Goal: Check status: Check status

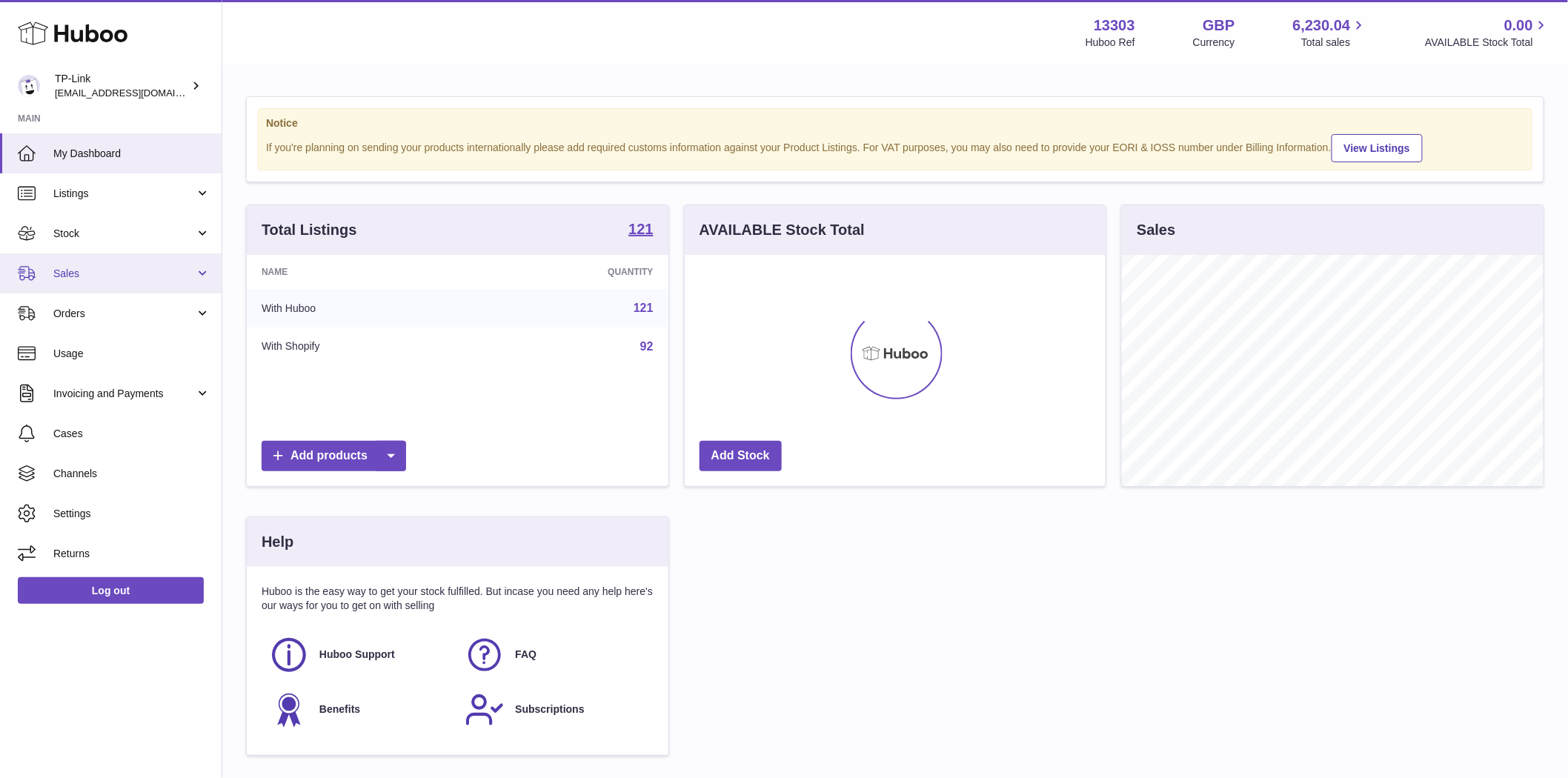
scroll to position [231, 421]
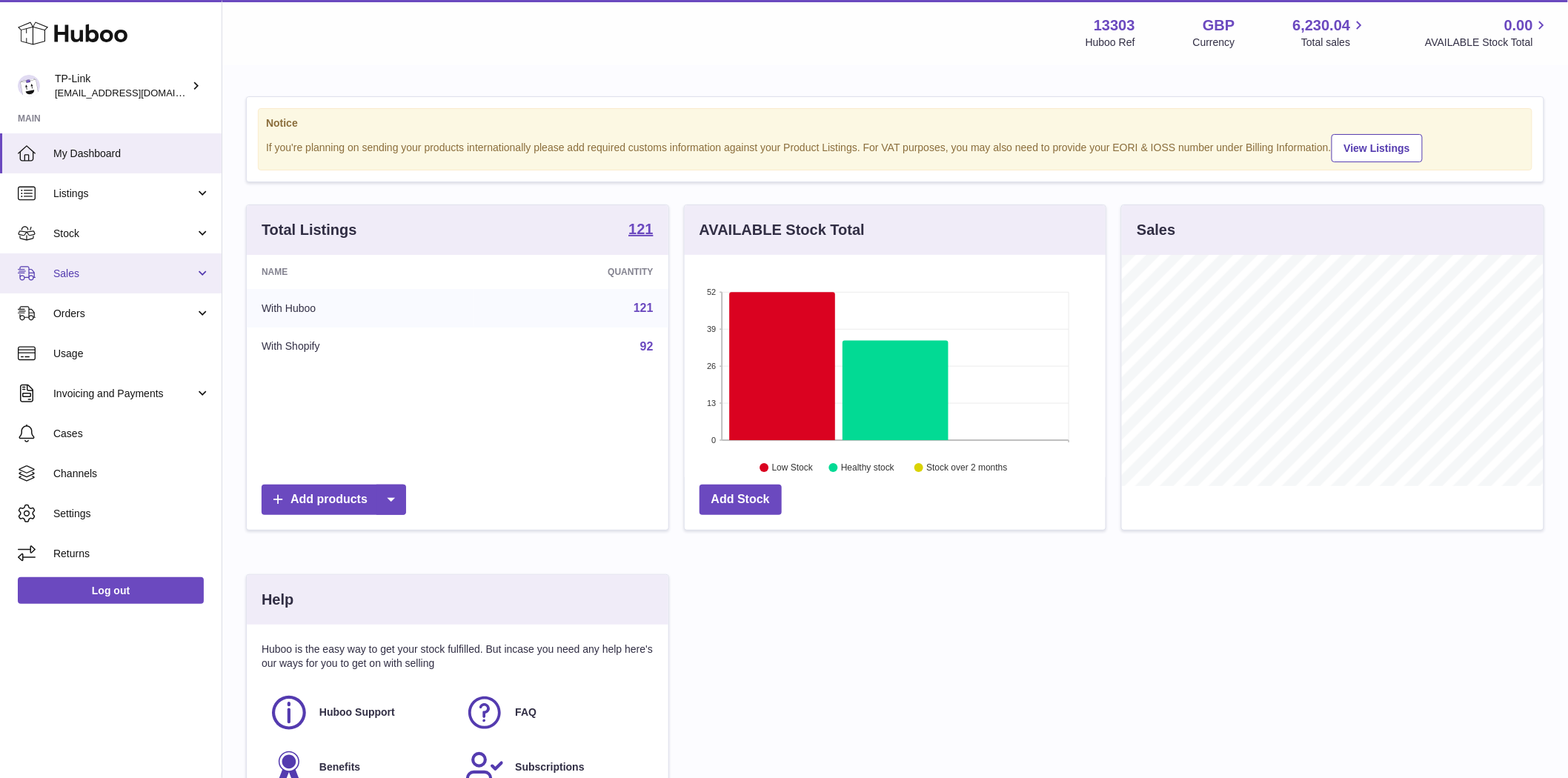
click at [75, 276] on span "Sales" at bounding box center [125, 274] width 142 height 14
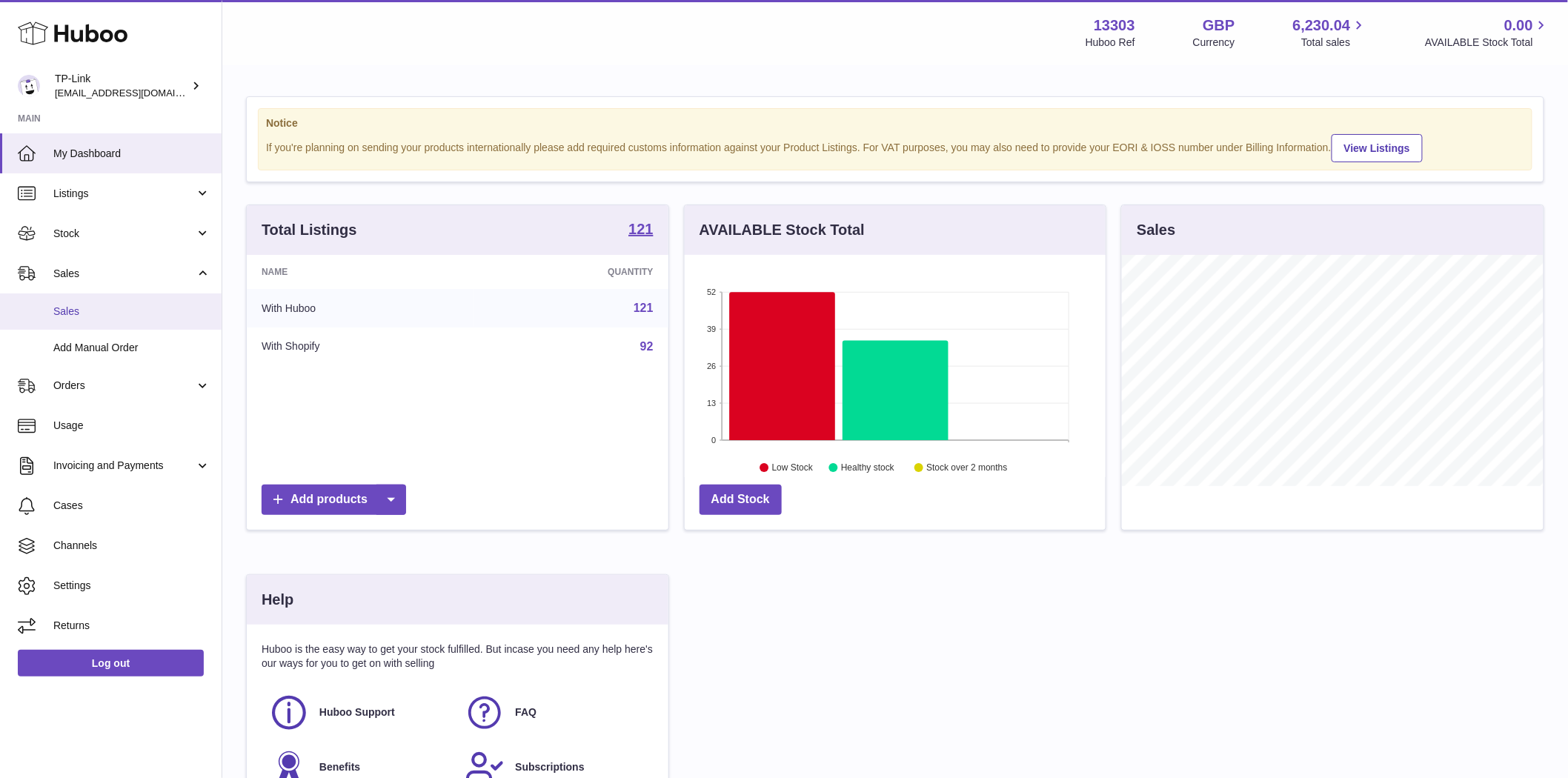
click at [77, 308] on span "Sales" at bounding box center [132, 311] width 157 height 14
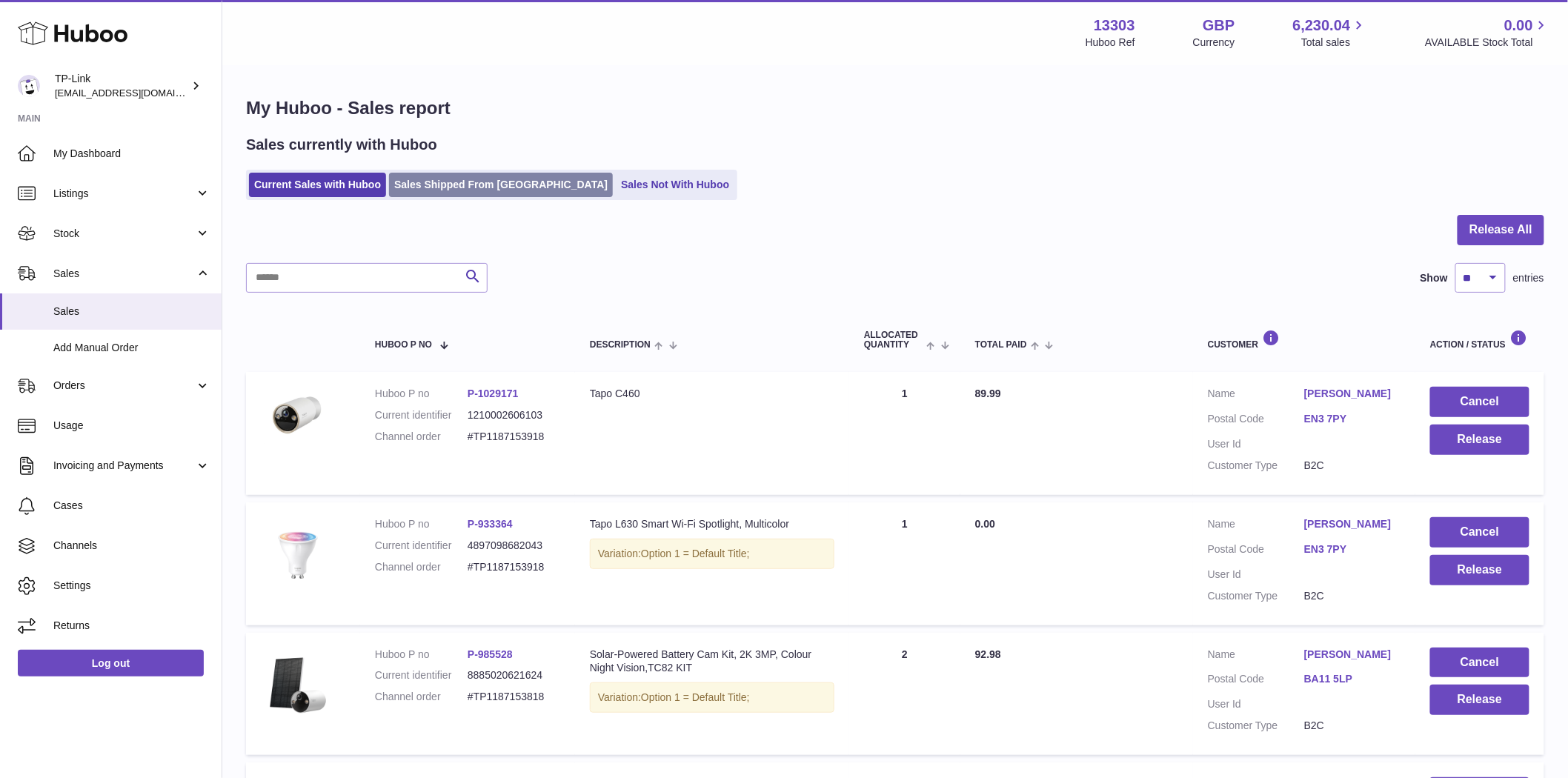
click at [439, 184] on link "Sales Shipped From [GEOGRAPHIC_DATA]" at bounding box center [501, 184] width 224 height 24
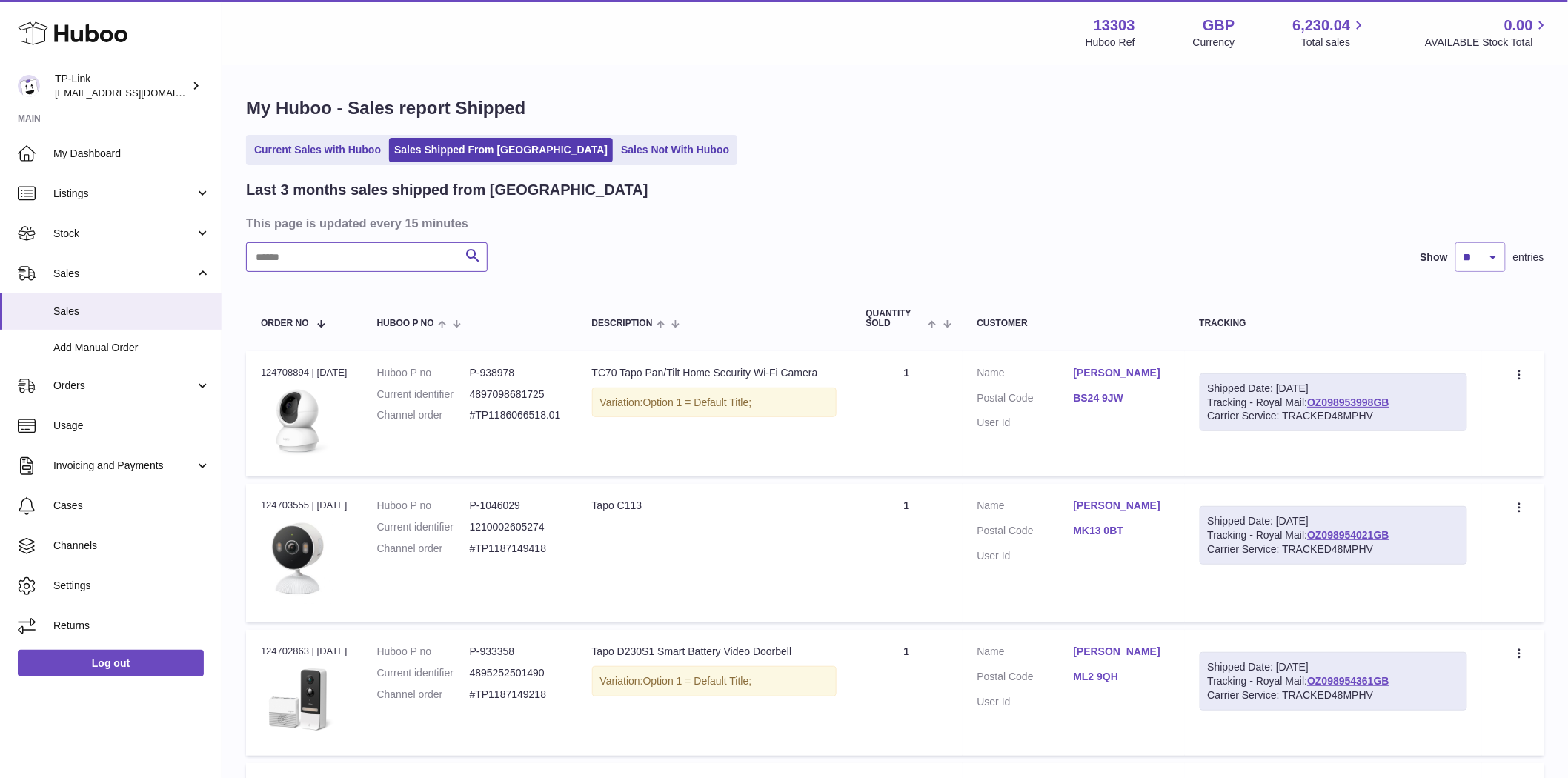
click at [335, 254] on input "text" at bounding box center [367, 257] width 241 height 30
paste input "**********"
type input "**********"
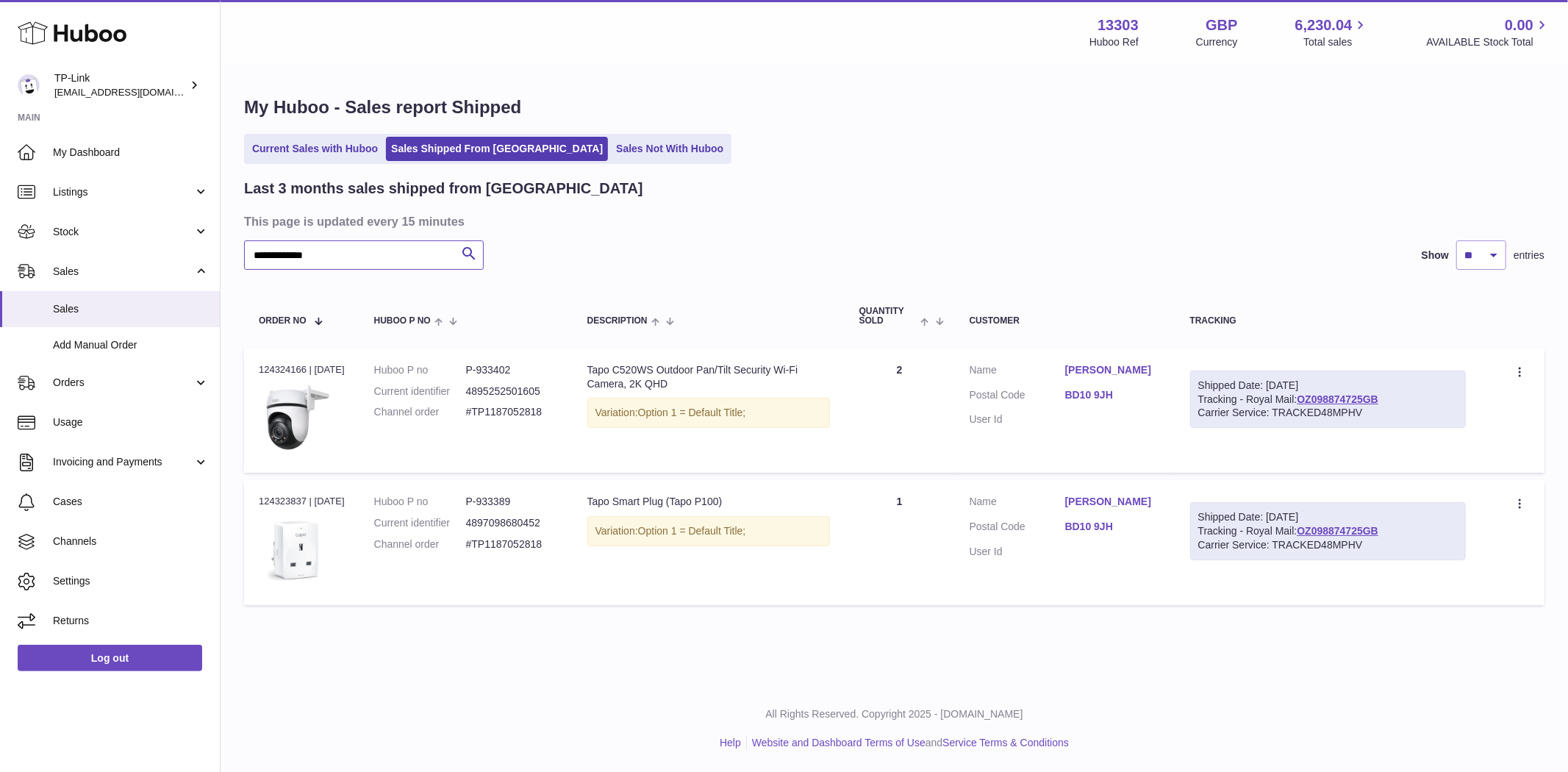
click at [333, 254] on input "**********" at bounding box center [364, 255] width 239 height 29
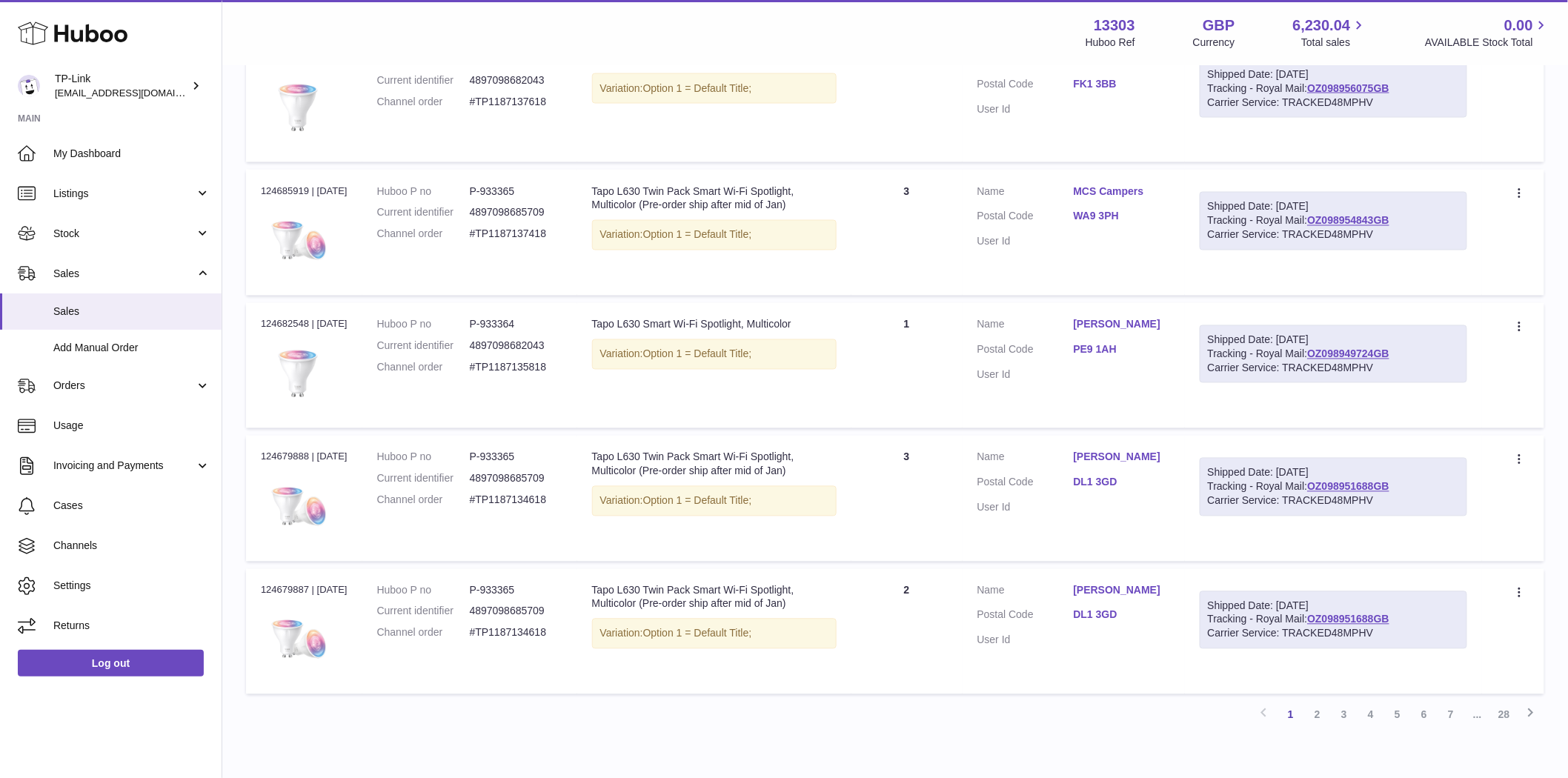
scroll to position [987, 0]
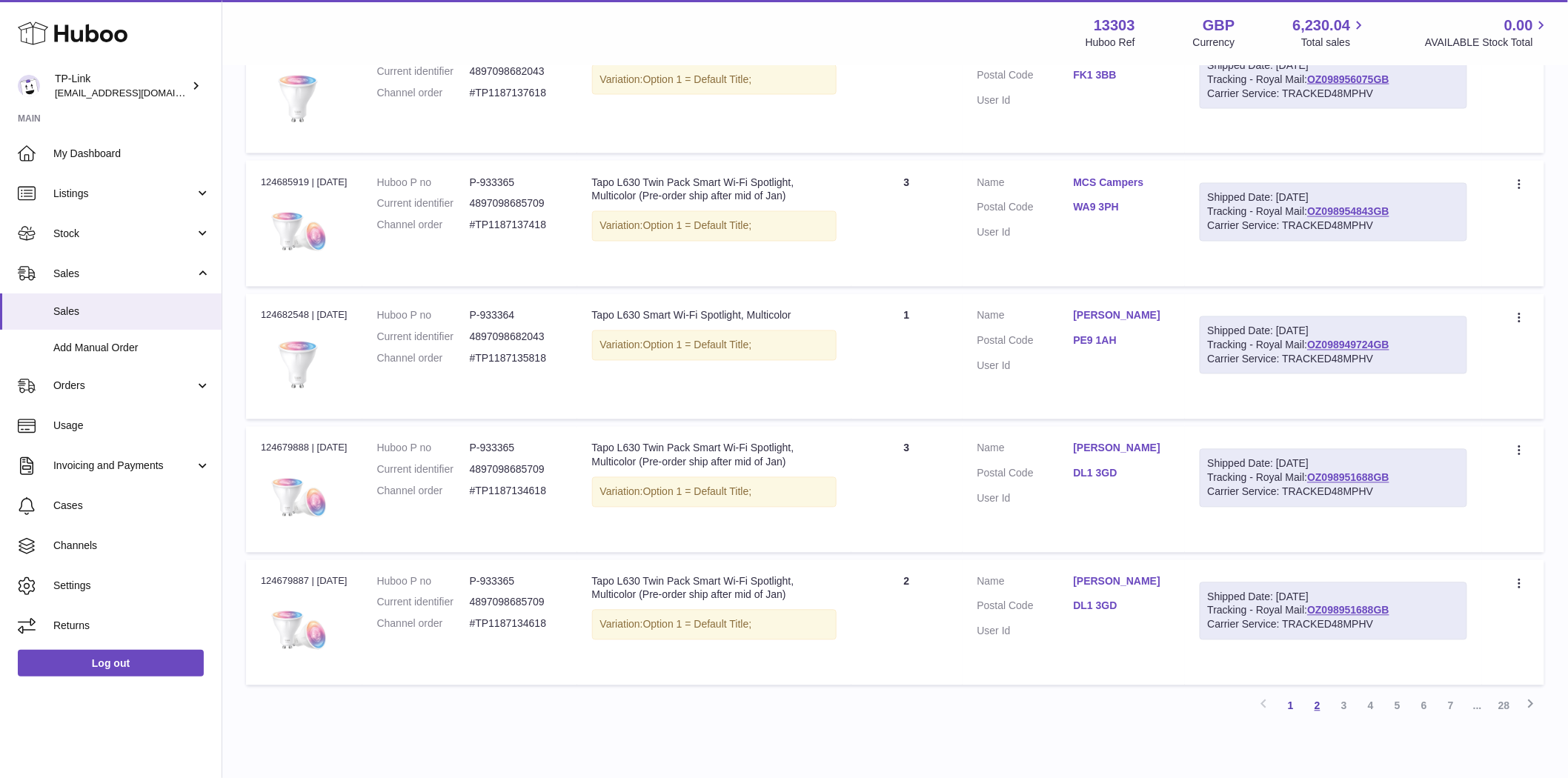
type input "****"
click at [1324, 710] on link "2" at bounding box center [1317, 706] width 26 height 26
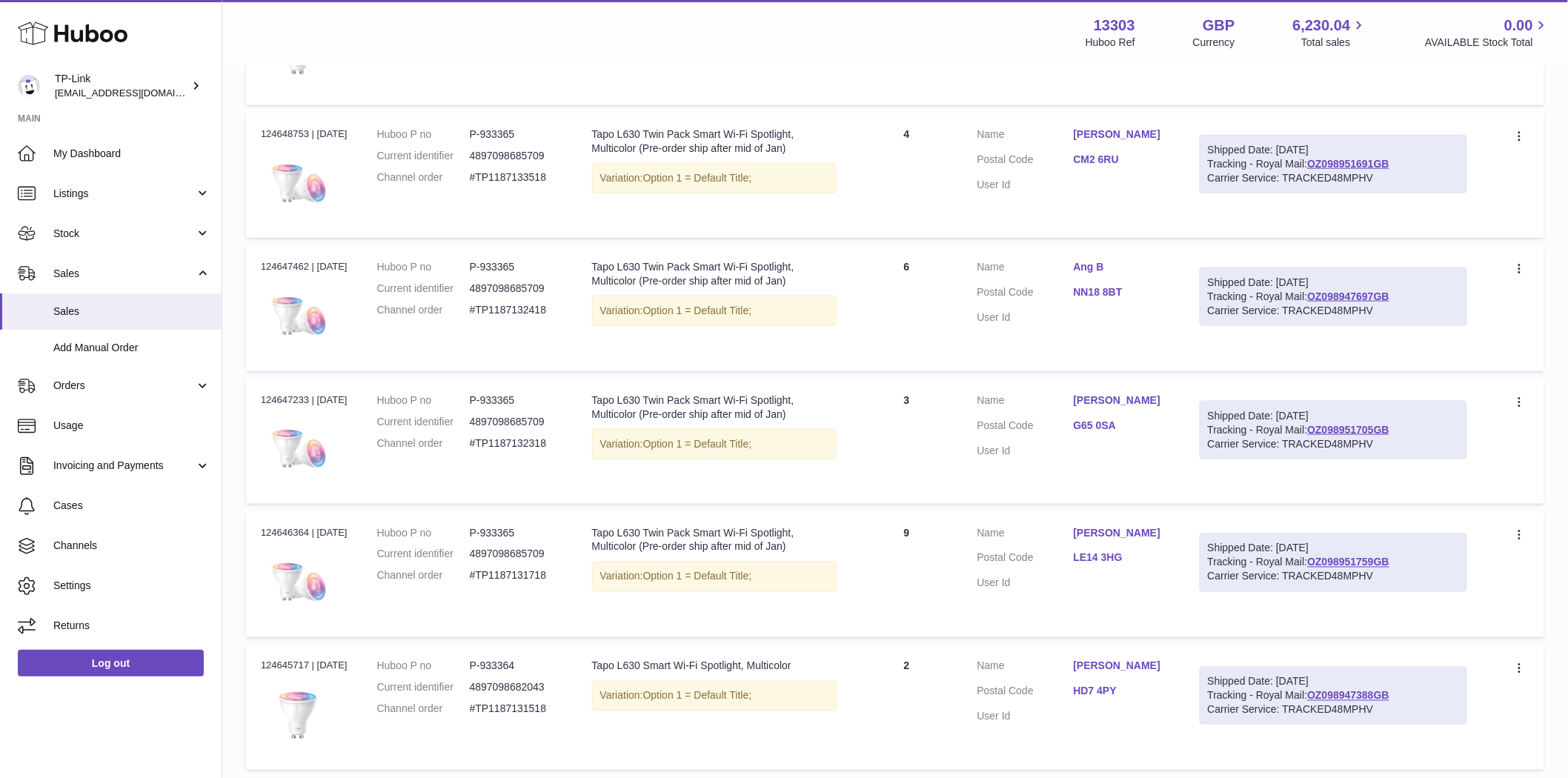
scroll to position [1053, 0]
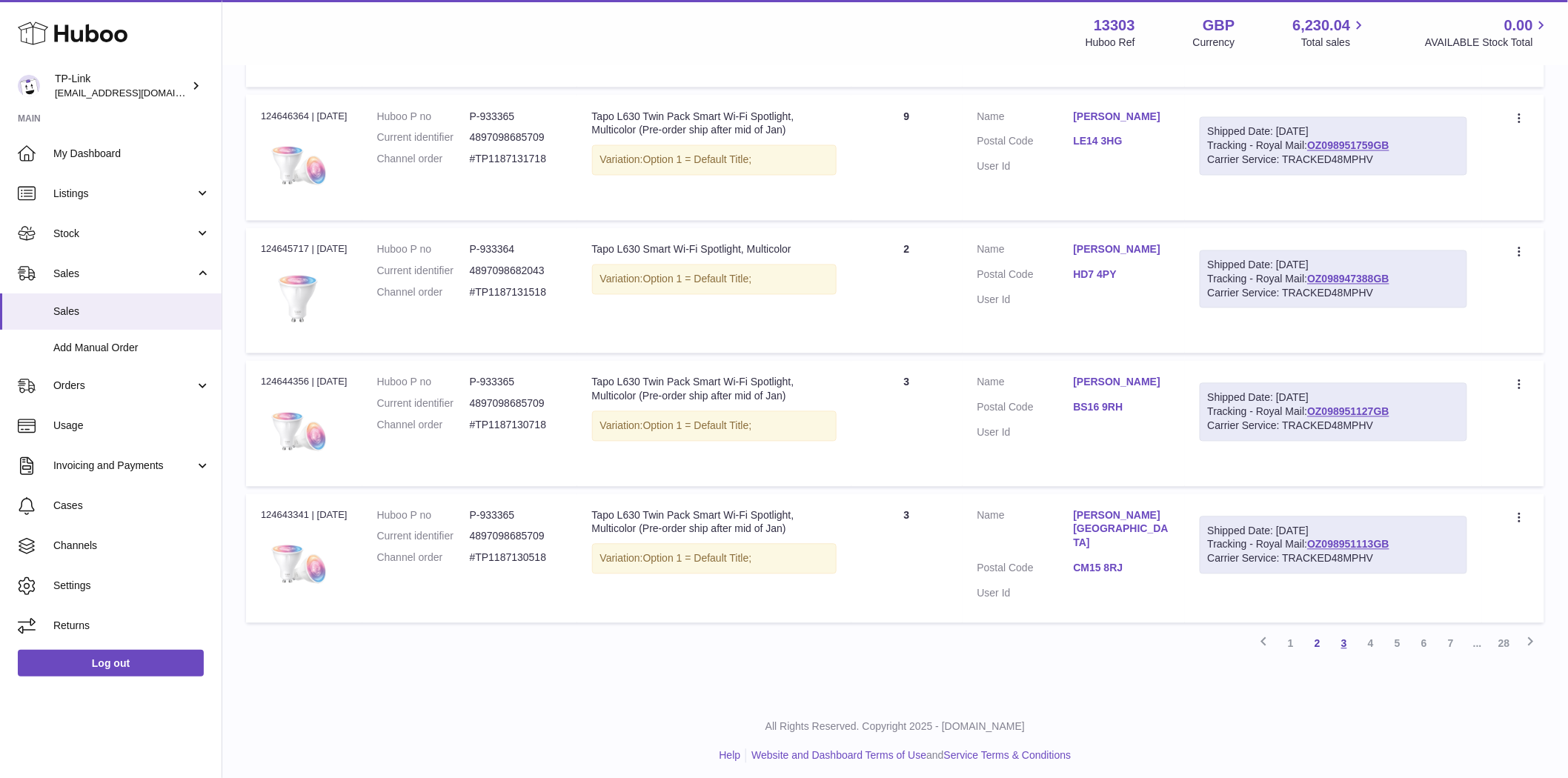
click at [1350, 645] on link "3" at bounding box center [1344, 643] width 26 height 26
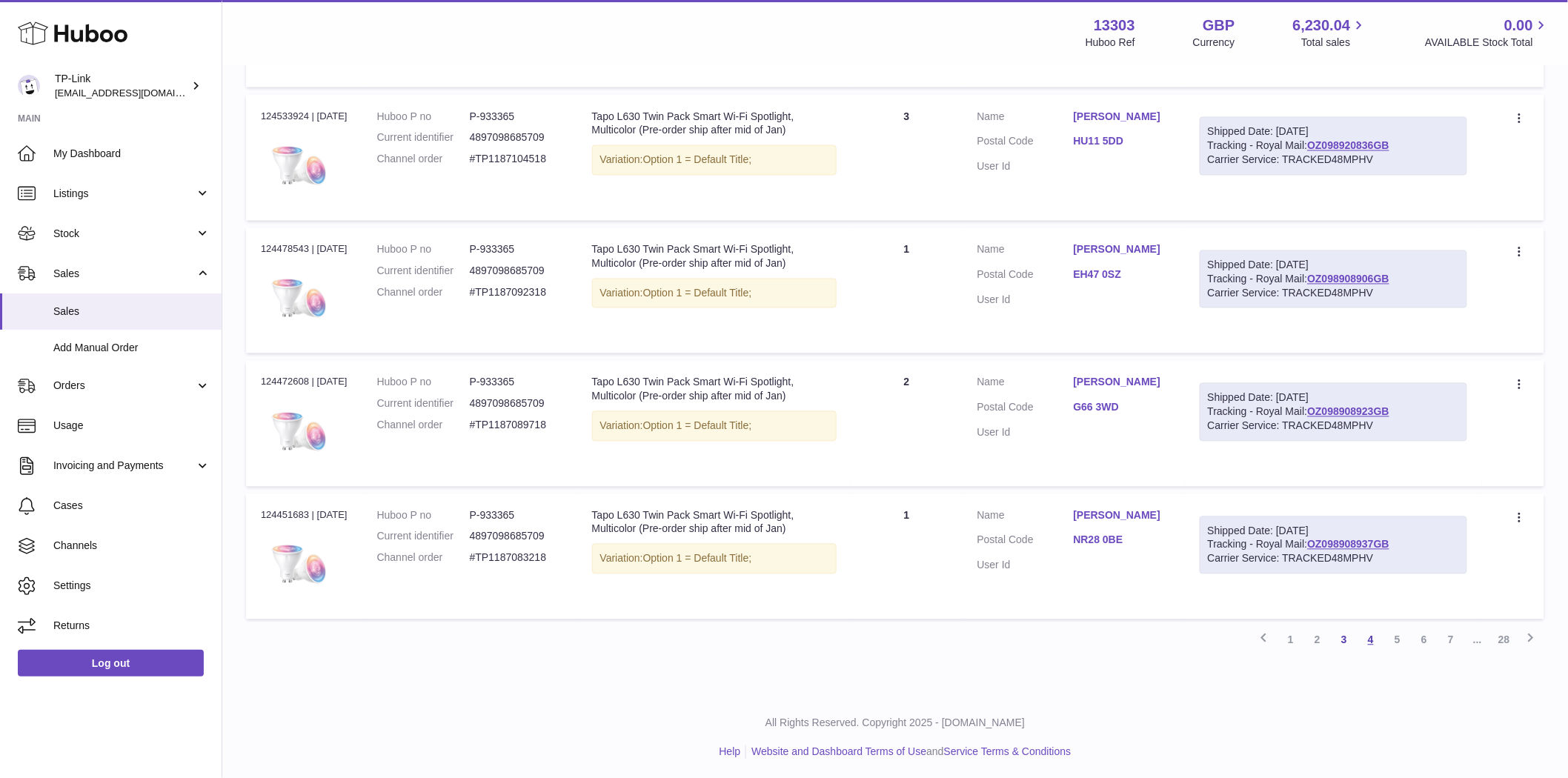
click at [1383, 644] on link "4" at bounding box center [1370, 640] width 26 height 26
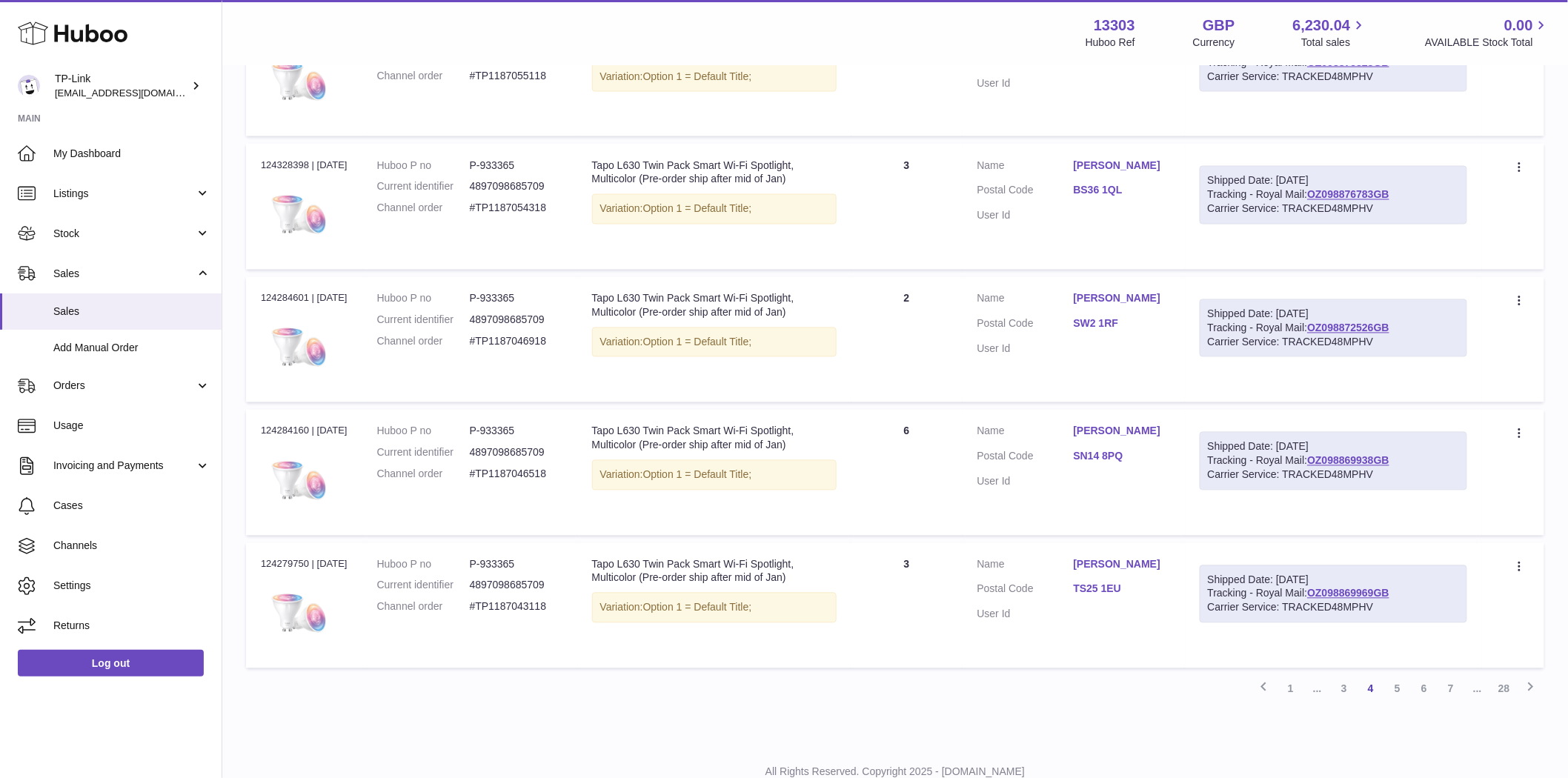
scroll to position [1053, 0]
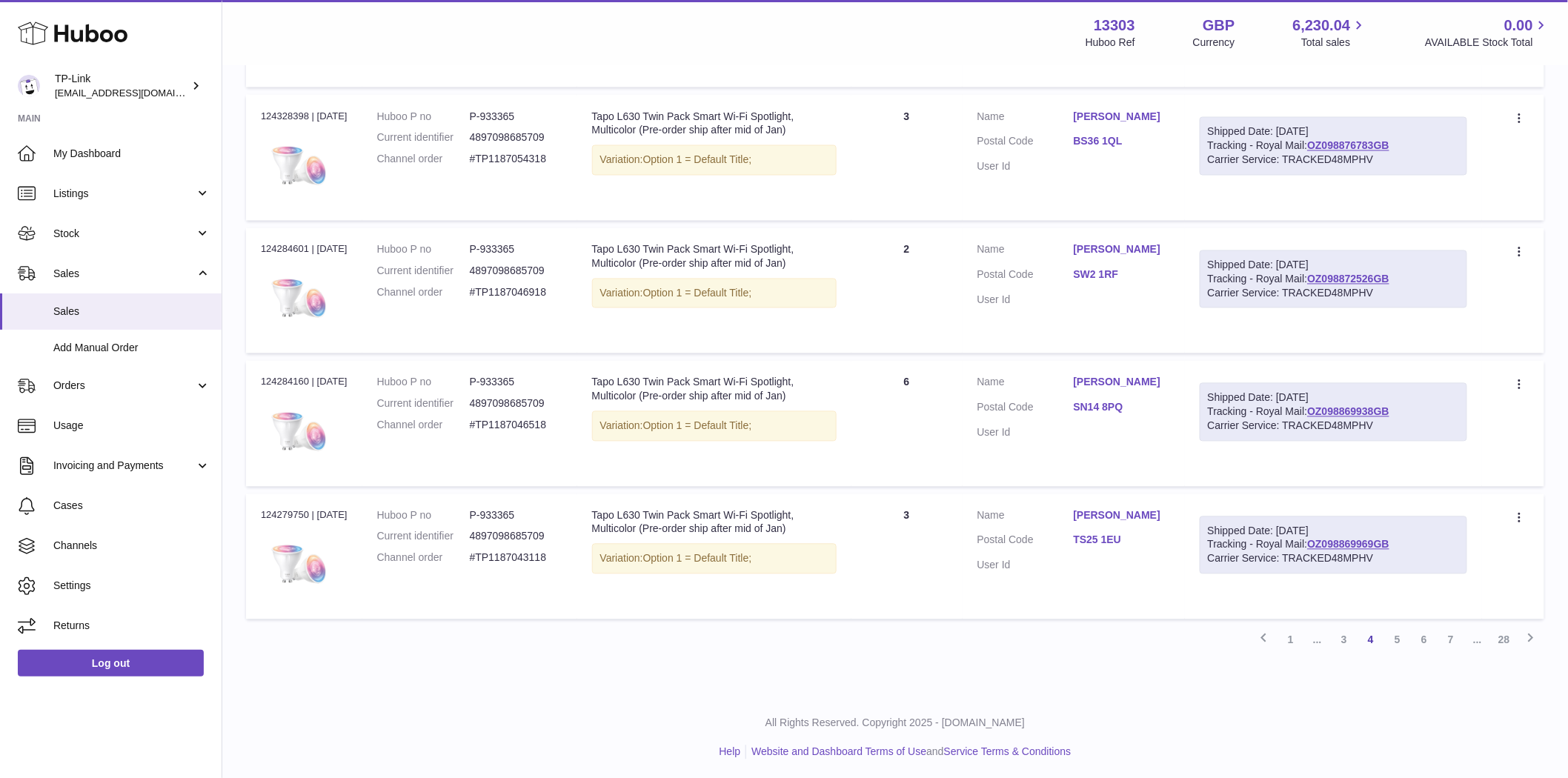
click at [1142, 245] on link "[PERSON_NAME]" at bounding box center [1122, 250] width 96 height 14
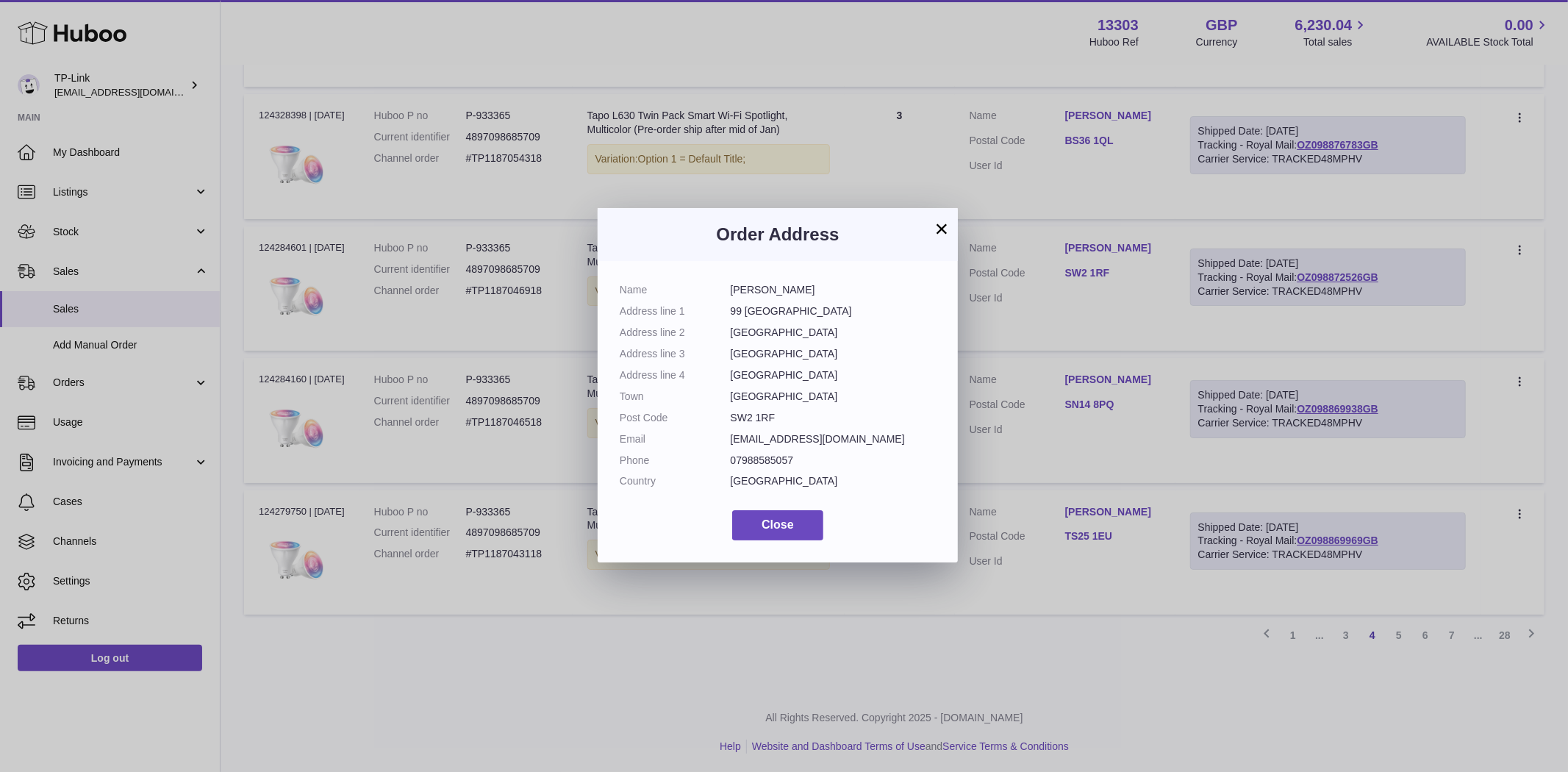
click at [947, 228] on button "×" at bounding box center [941, 229] width 18 height 18
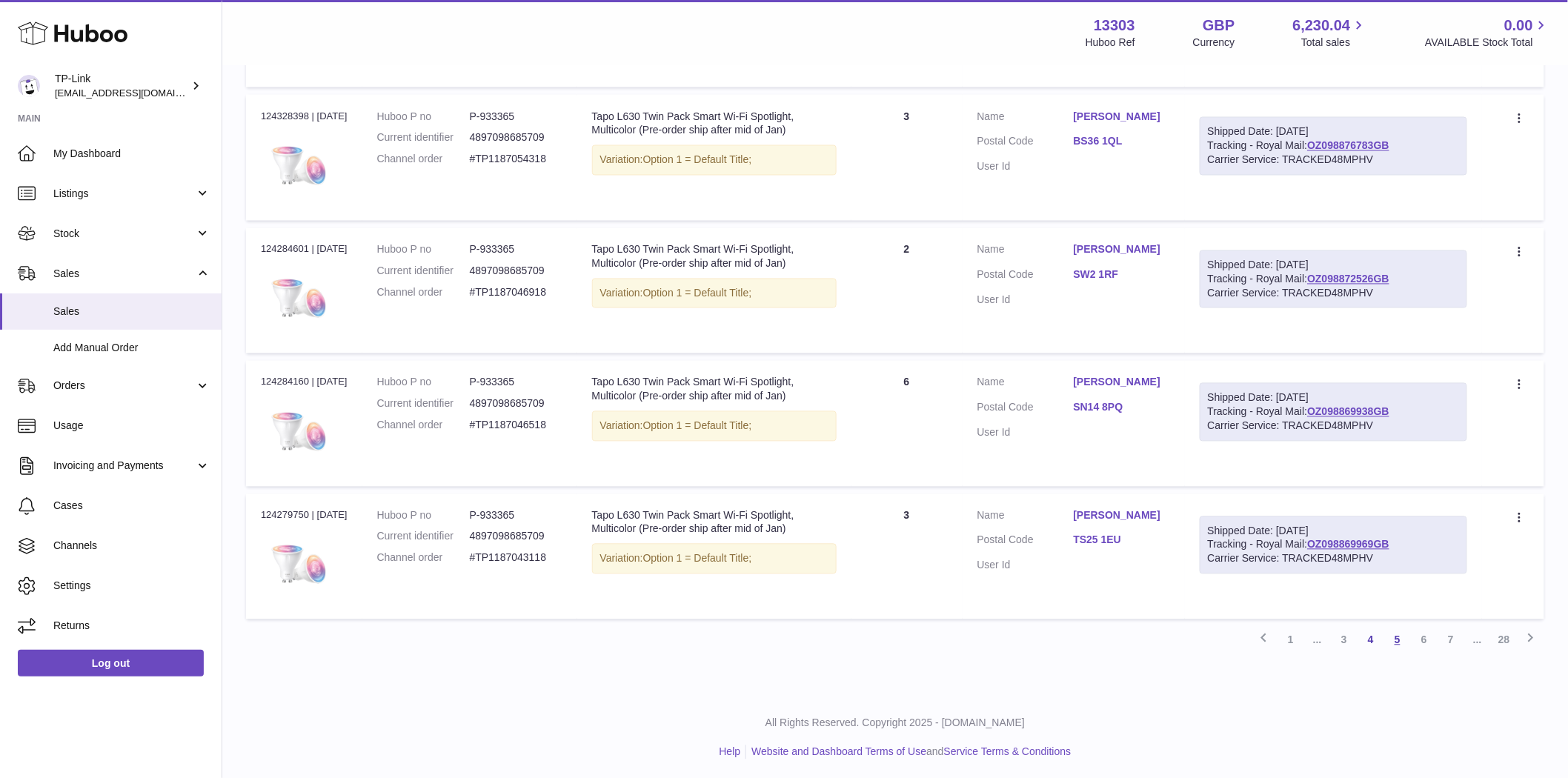
click at [1401, 644] on link "5" at bounding box center [1398, 640] width 26 height 26
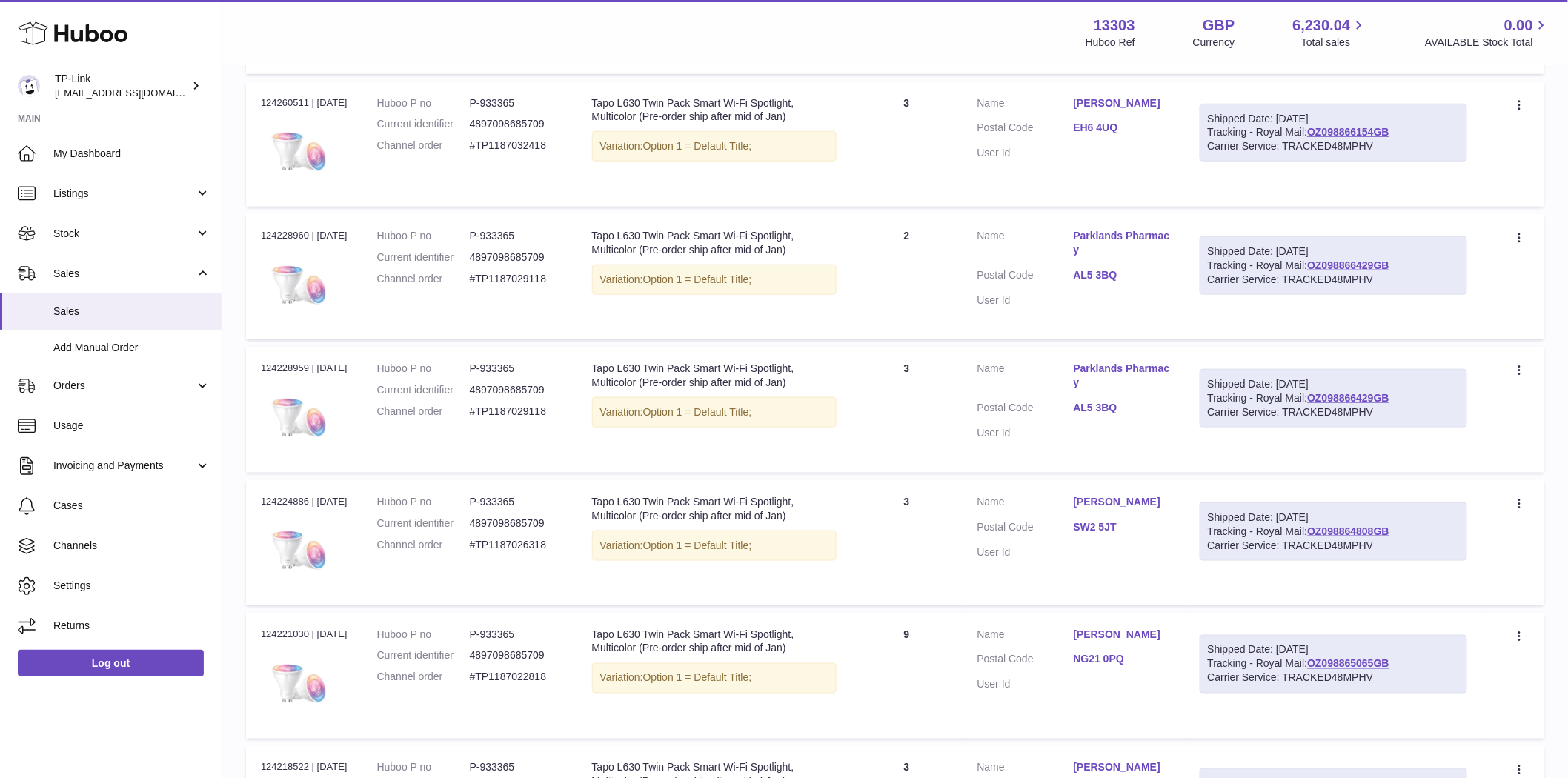
scroll to position [560, 0]
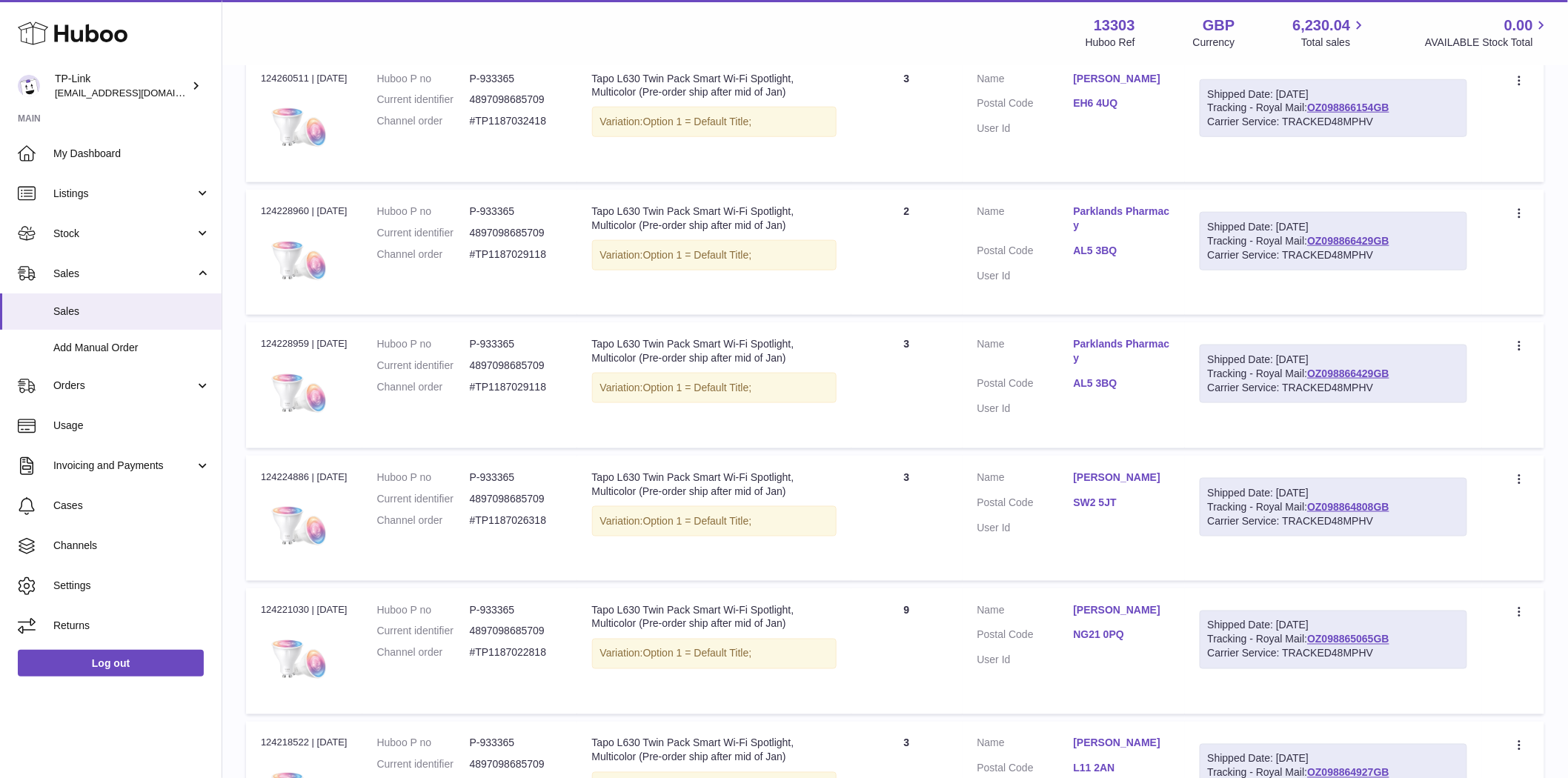
click at [287, 208] on div "Order no 124228960 | [DATE]" at bounding box center [303, 211] width 86 height 13
copy div "124228960"
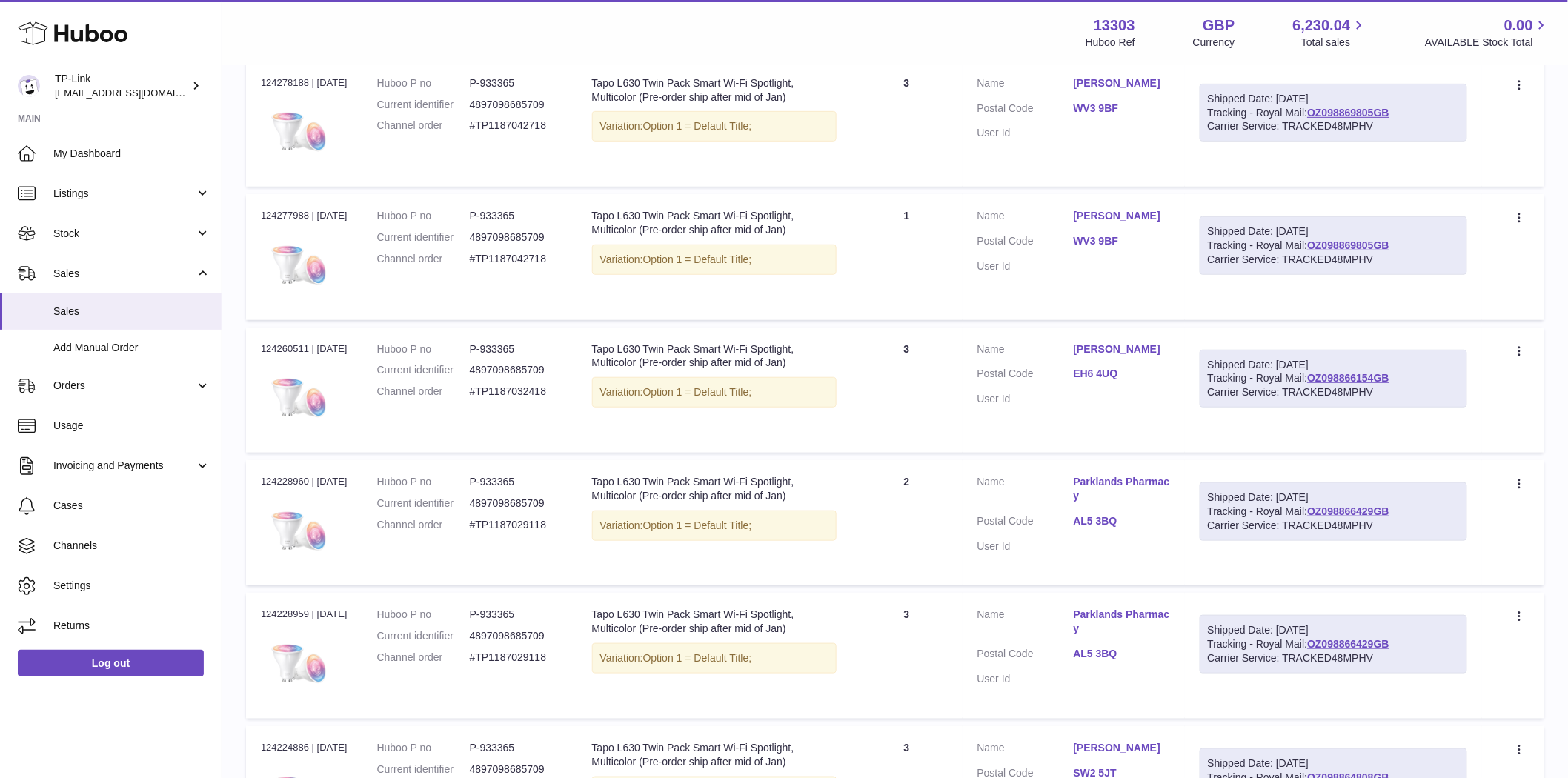
scroll to position [314, 0]
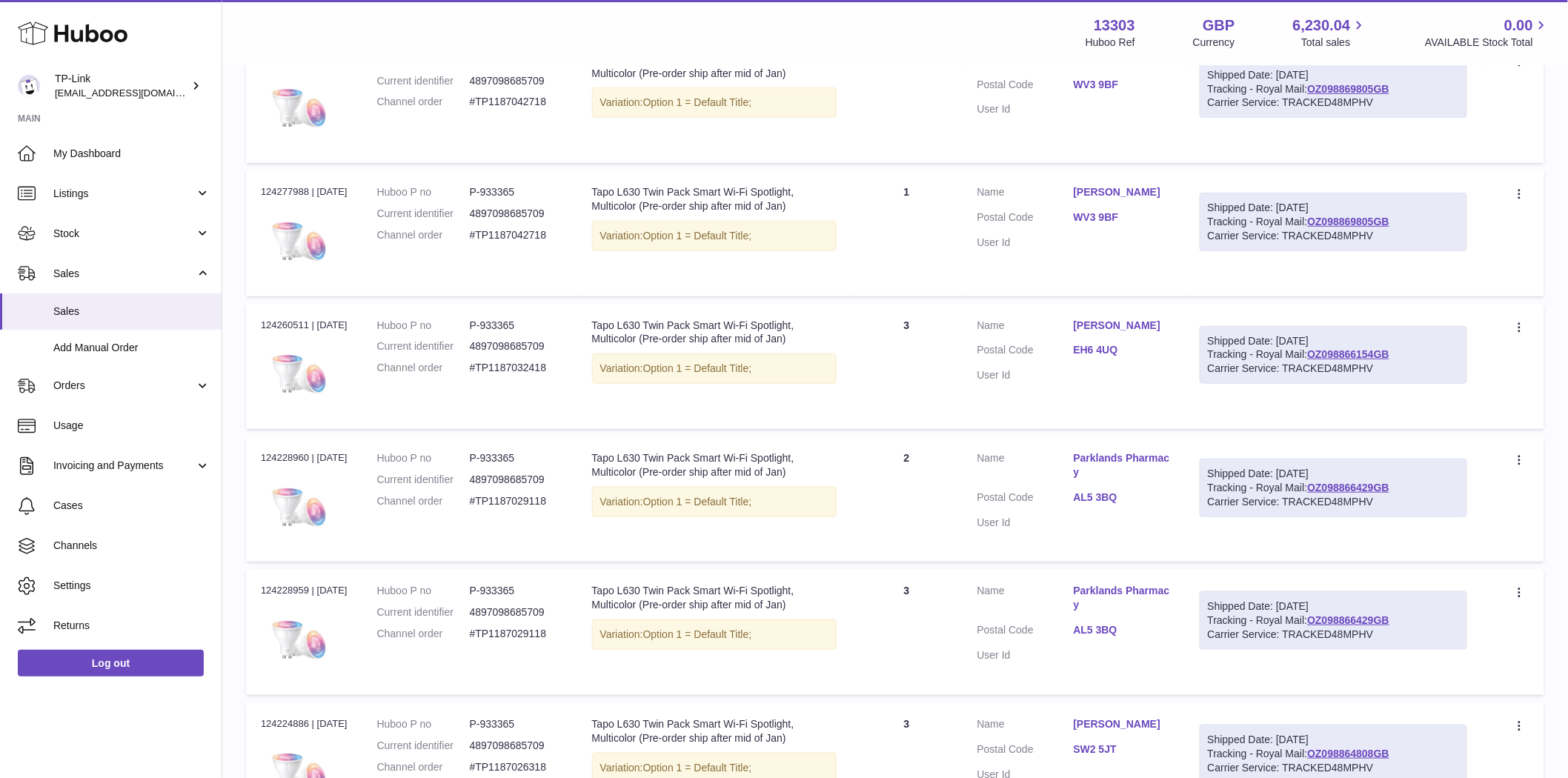
drag, startPoint x: 307, startPoint y: 319, endPoint x: 252, endPoint y: 321, distance: 55.0
click at [252, 321] on td "Order no 124260511 | [DATE]" at bounding box center [303, 366] width 116 height 125
copy div "124260511"
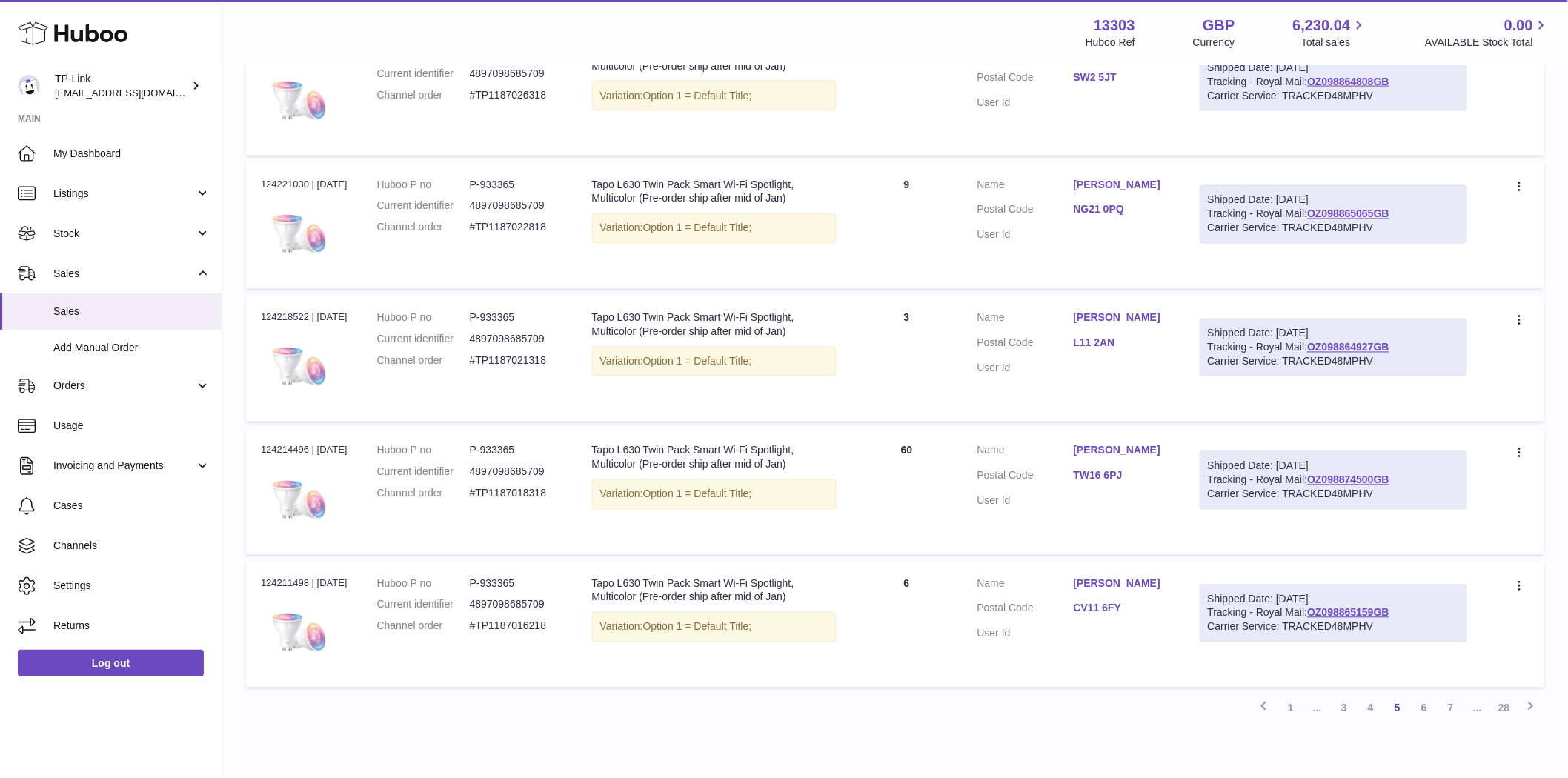
scroll to position [1053, 0]
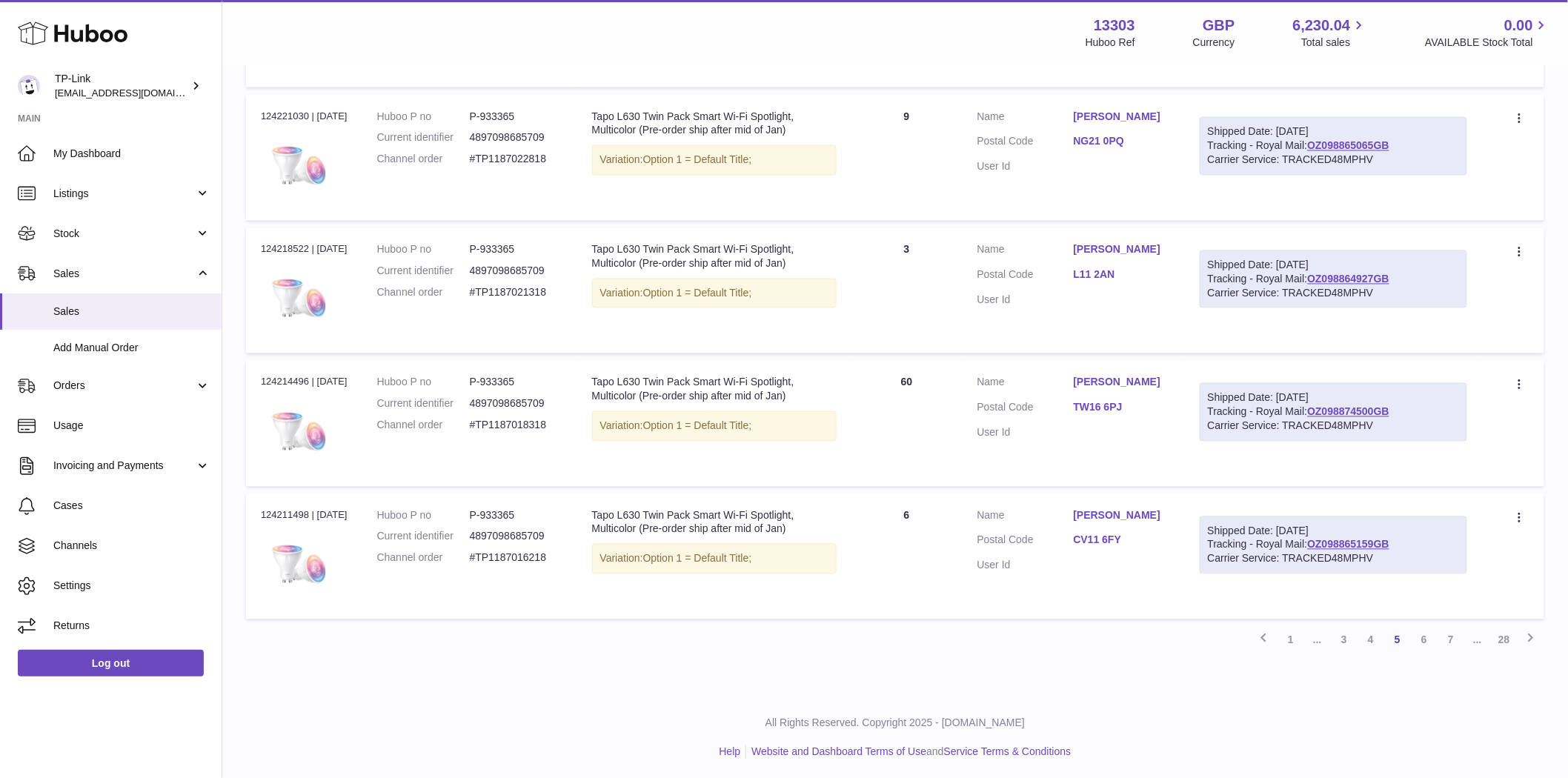
click at [1371, 645] on link "4" at bounding box center [1370, 640] width 26 height 26
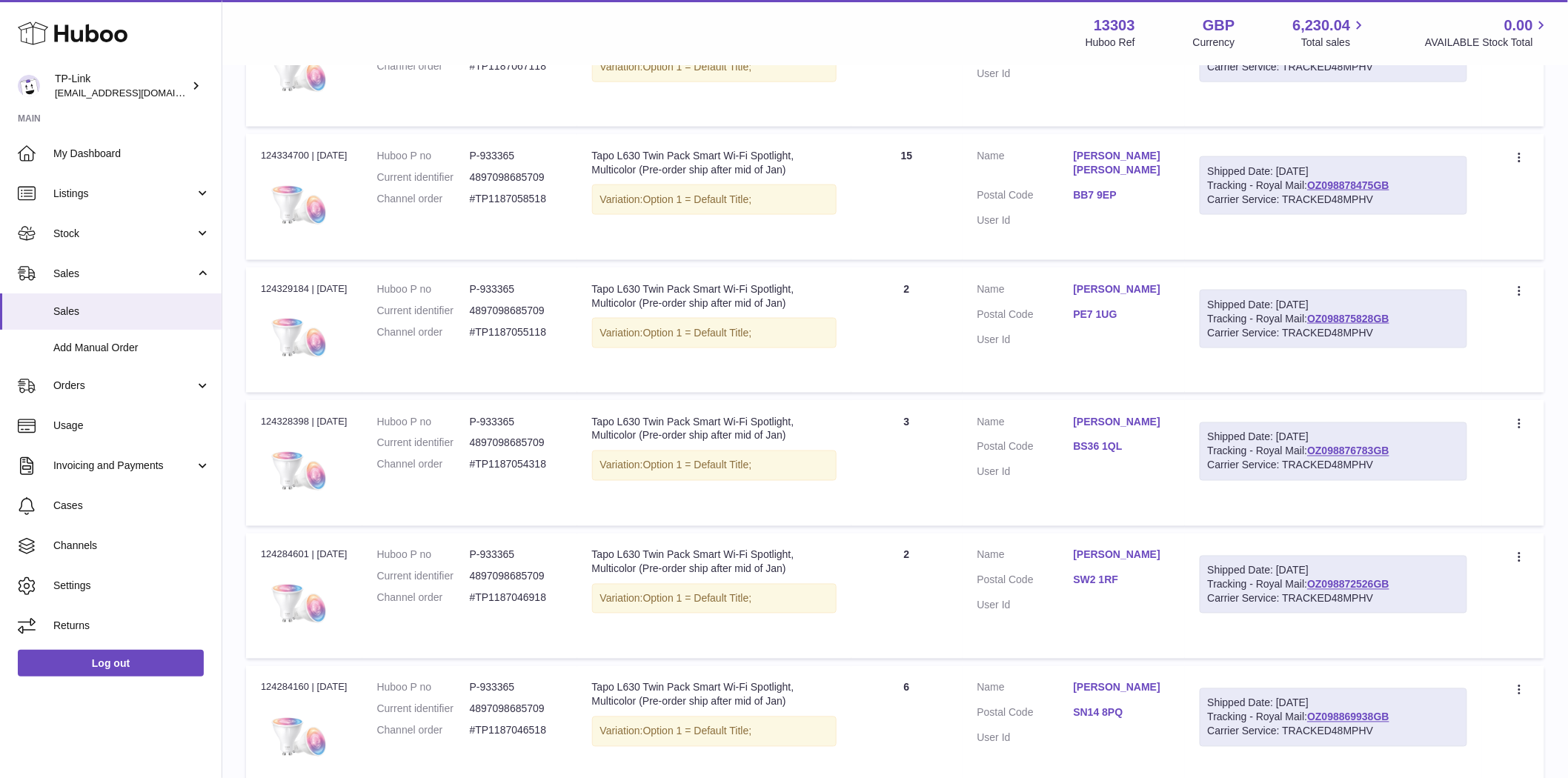
scroll to position [1053, 0]
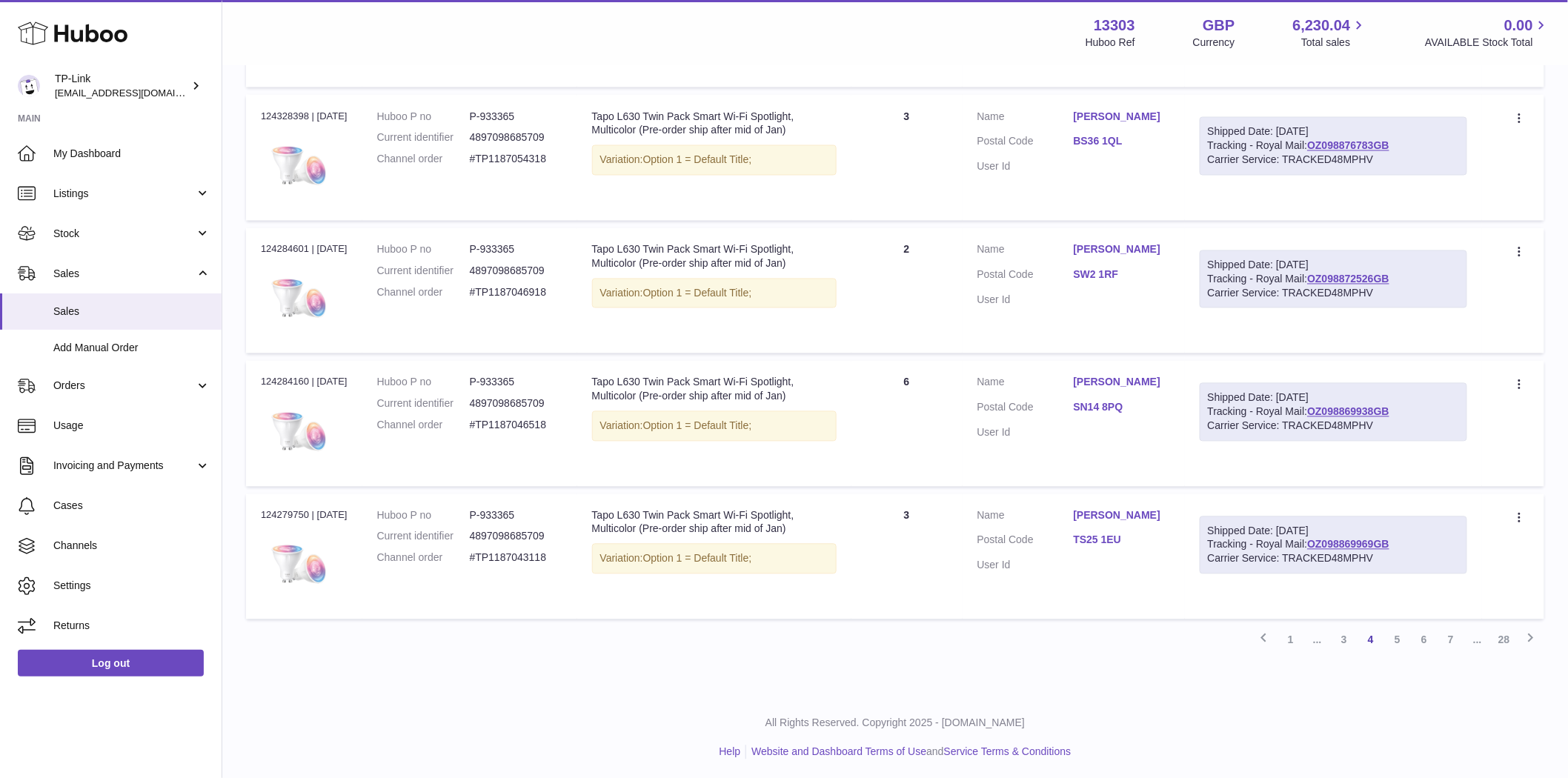
drag, startPoint x: 307, startPoint y: 244, endPoint x: 252, endPoint y: 240, distance: 55.1
click at [252, 240] on td "Order no 124284601 | [DATE]" at bounding box center [303, 290] width 116 height 125
copy div "124284601"
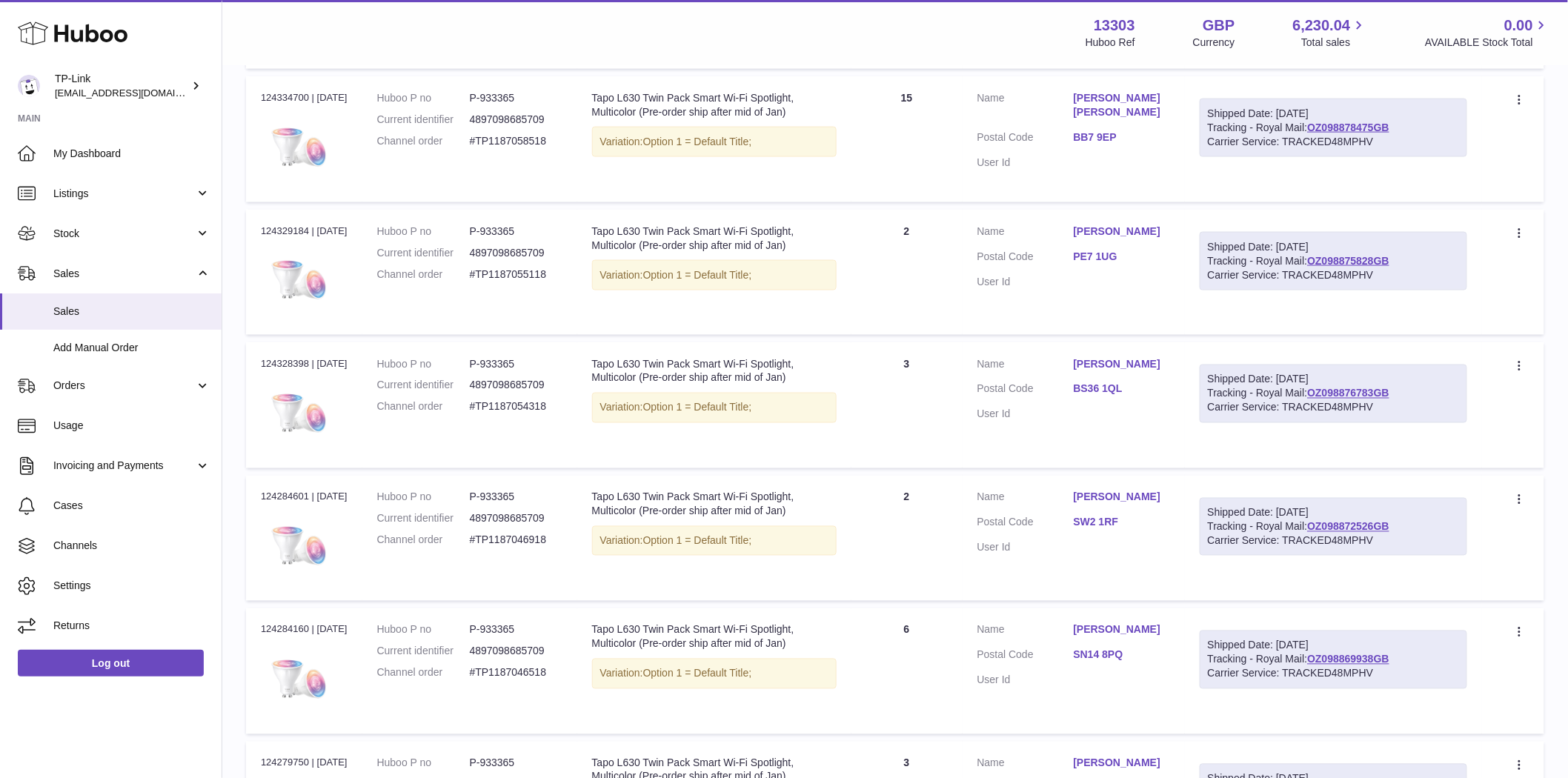
drag, startPoint x: 305, startPoint y: 225, endPoint x: 256, endPoint y: 226, distance: 49.0
click at [256, 226] on td "Order no 124329184 | [DATE]" at bounding box center [303, 272] width 116 height 125
copy div "124329184"
